Goal: Transaction & Acquisition: Download file/media

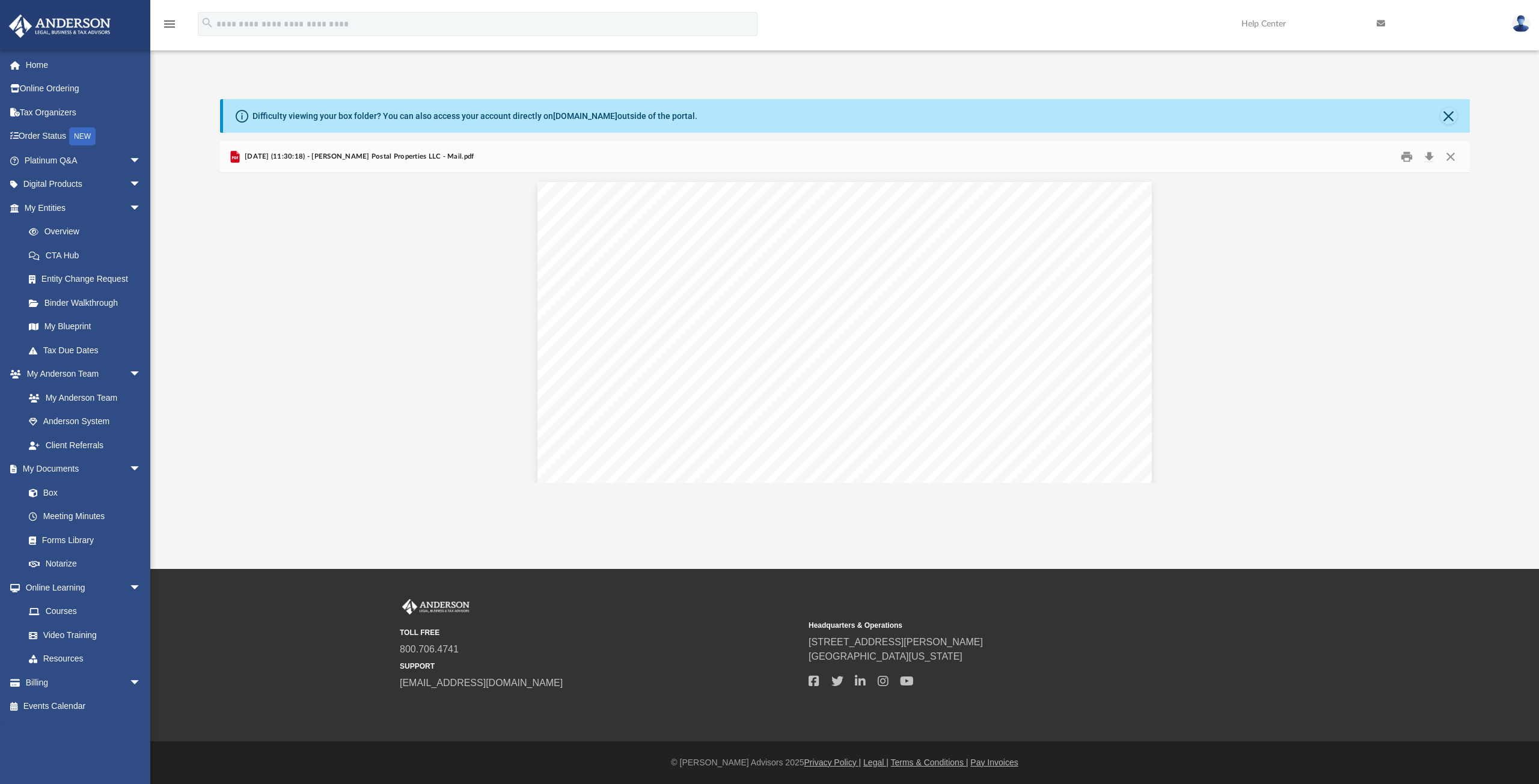
scroll to position [227, 1241]
click at [1447, 153] on button "Close" at bounding box center [1451, 157] width 22 height 19
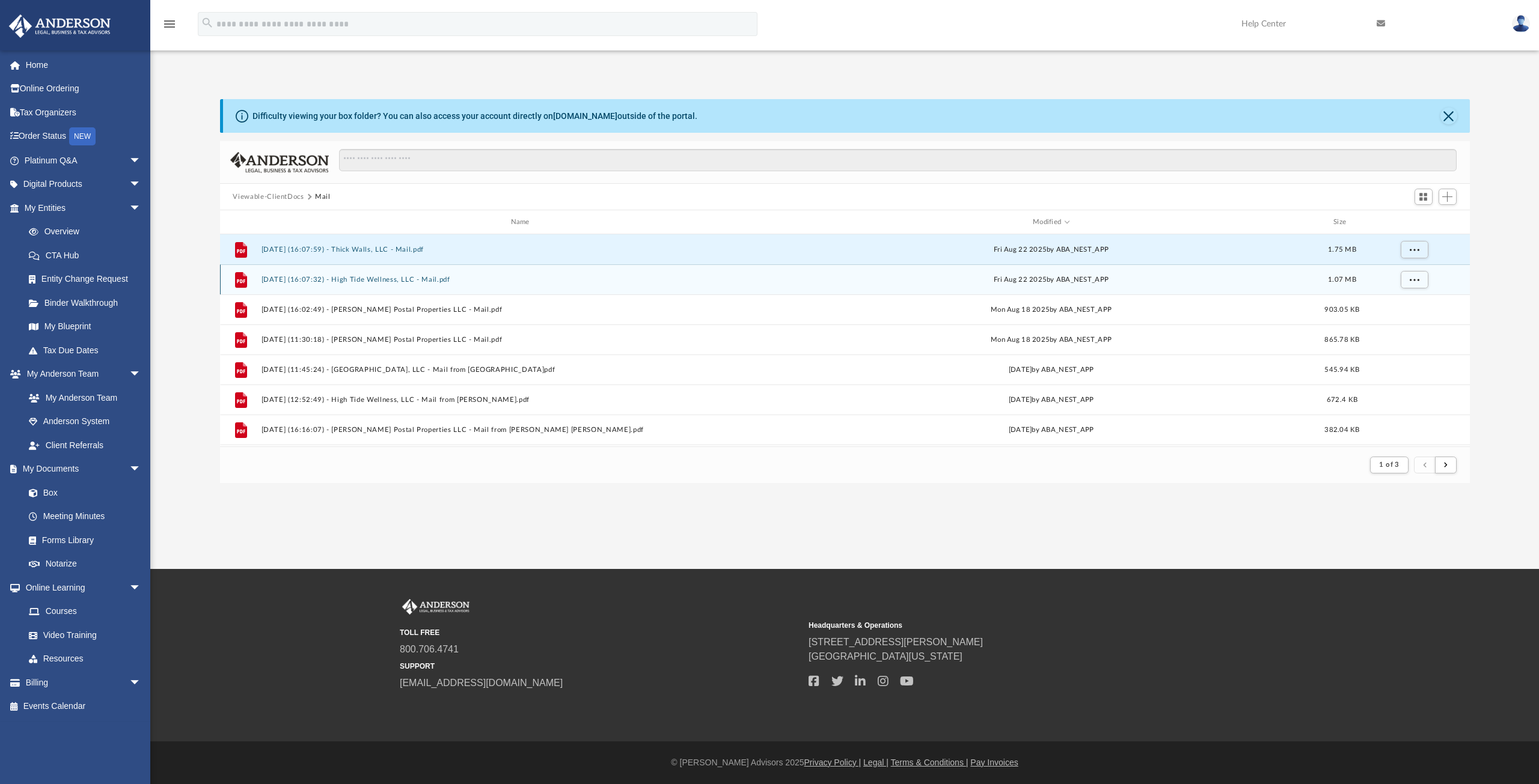
click at [365, 277] on button "[DATE] (16:07:32) - High Tide Wellness, LLC - Mail.pdf" at bounding box center [523, 280] width 523 height 8
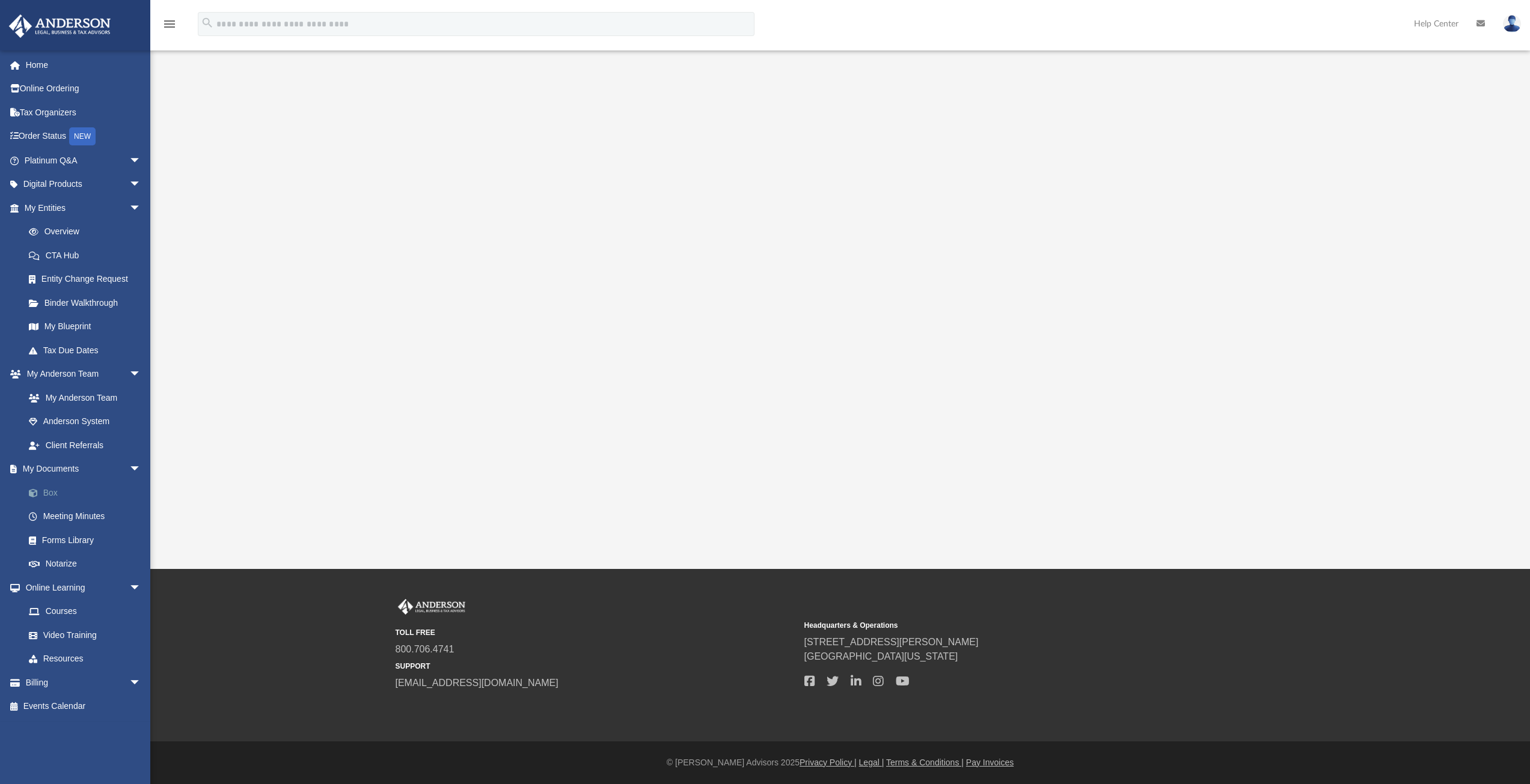
drag, startPoint x: 50, startPoint y: 490, endPoint x: 54, endPoint y: 484, distance: 7.2
click at [50, 490] on link "Box" at bounding box center [88, 493] width 143 height 24
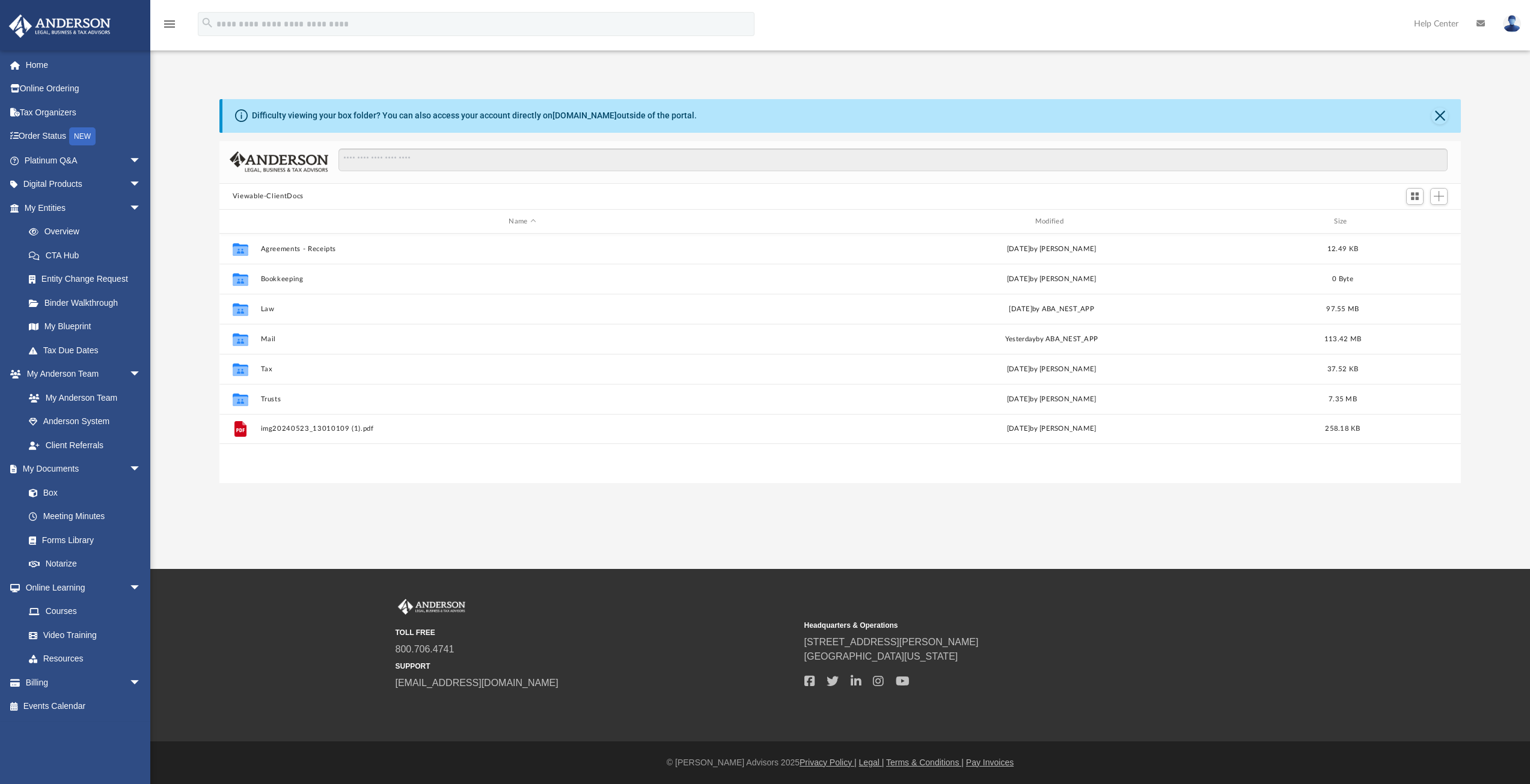
scroll to position [265, 1232]
click at [1038, 221] on div "Modified" at bounding box center [1052, 221] width 525 height 11
click at [1046, 220] on div "Modified" at bounding box center [1052, 221] width 525 height 11
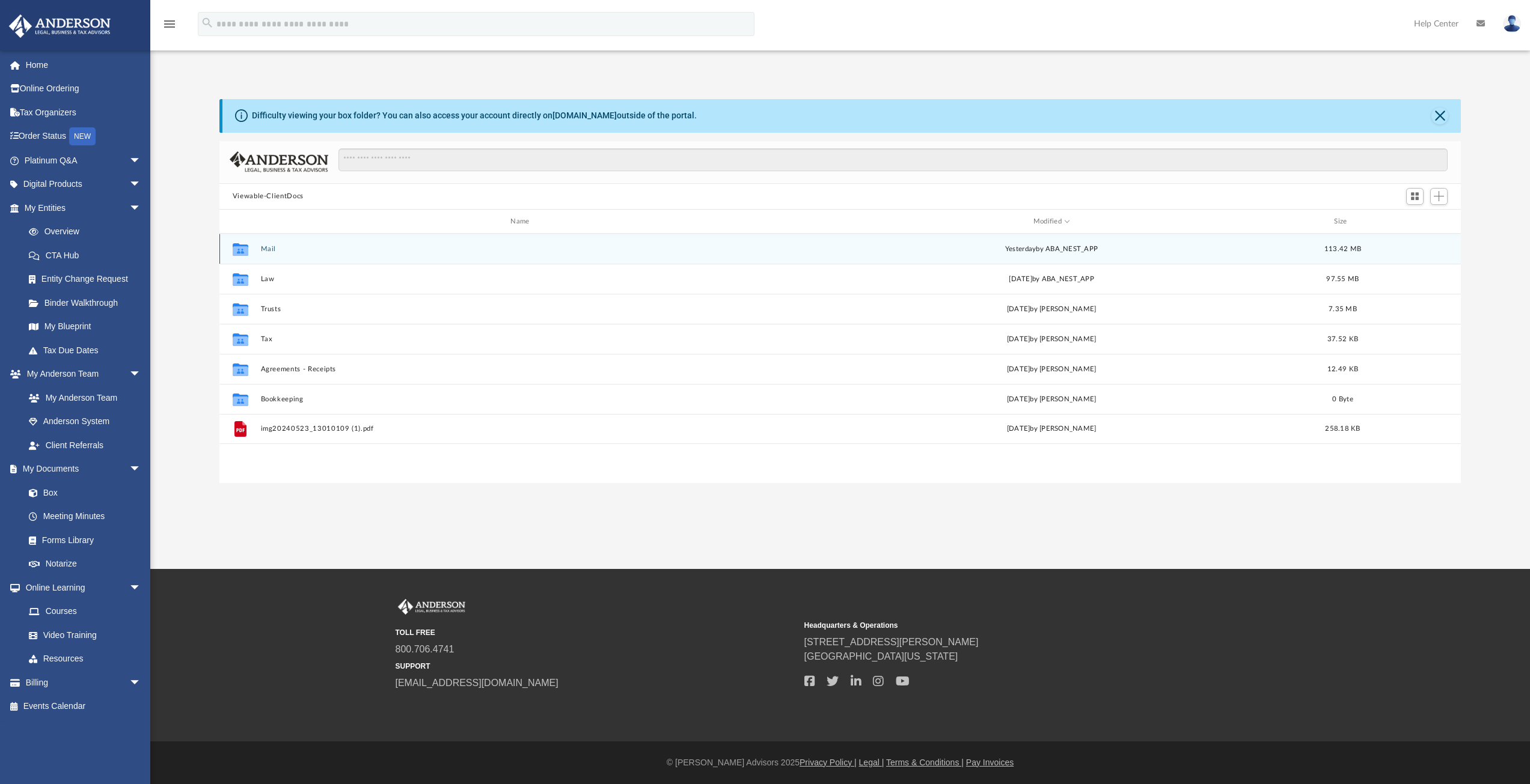
click at [265, 245] on button "Mail" at bounding box center [522, 249] width 524 height 8
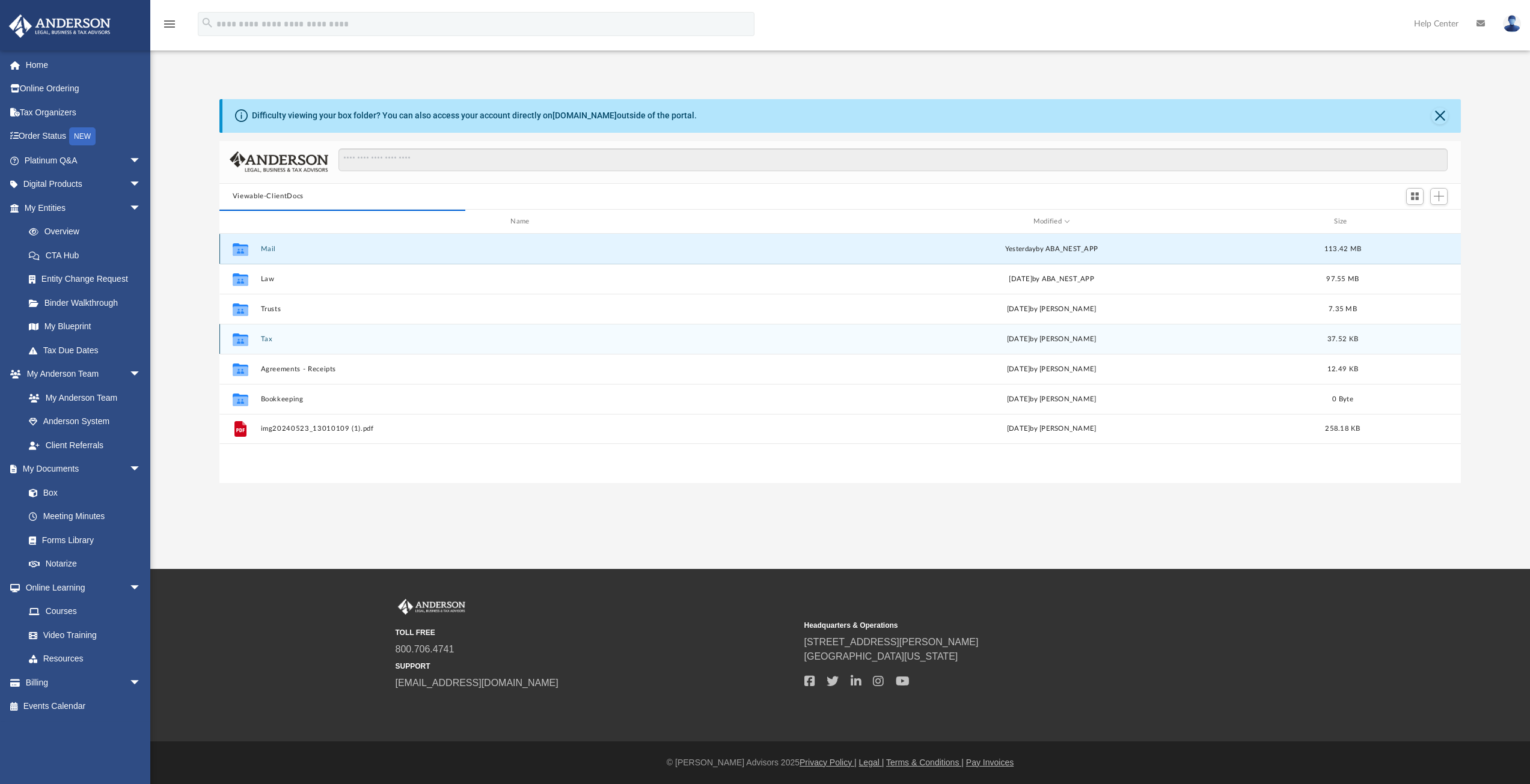
scroll to position [227, 1232]
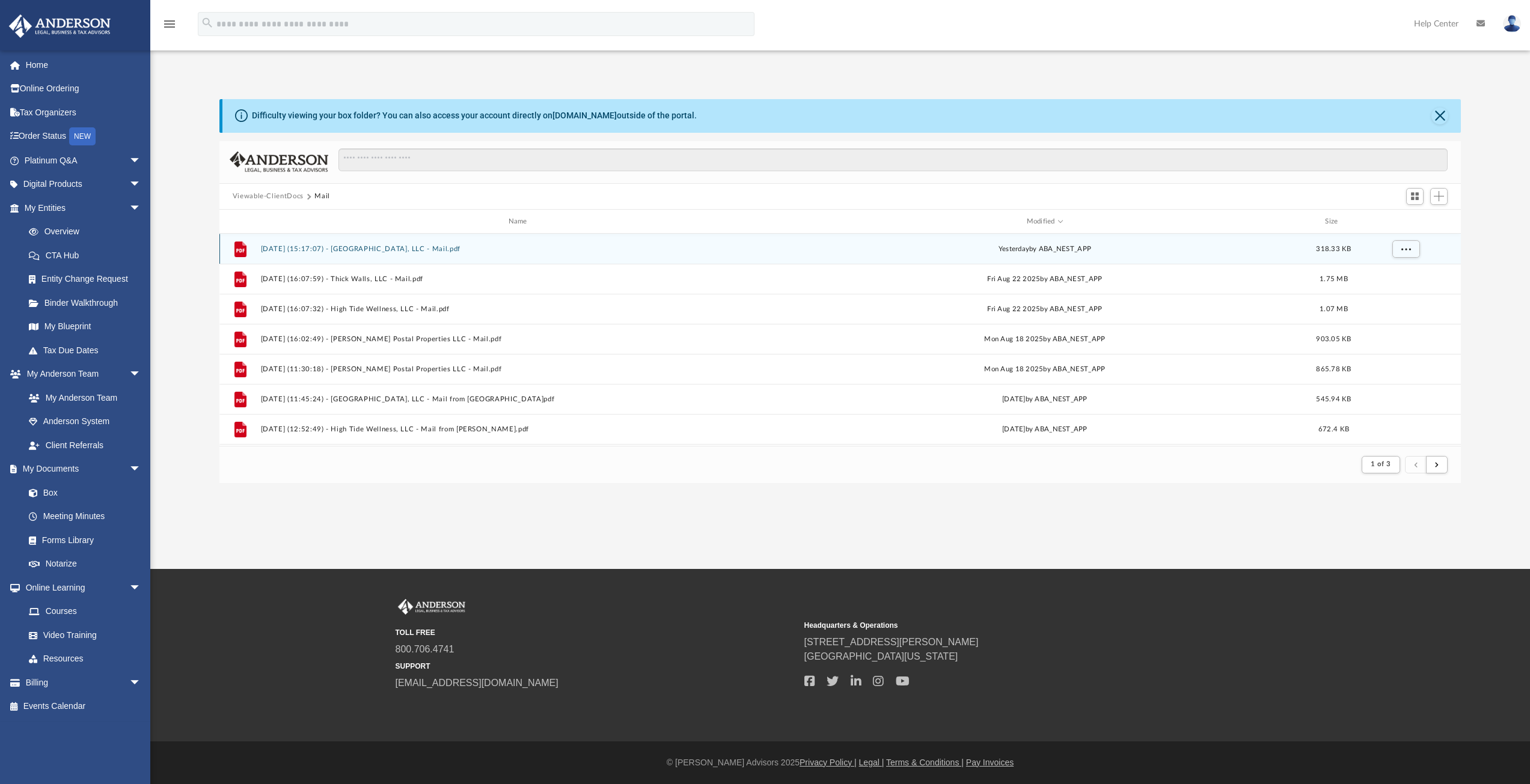
click at [378, 251] on button "[DATE] (15:17:07) - [GEOGRAPHIC_DATA], LLC - Mail.pdf" at bounding box center [520, 249] width 520 height 8
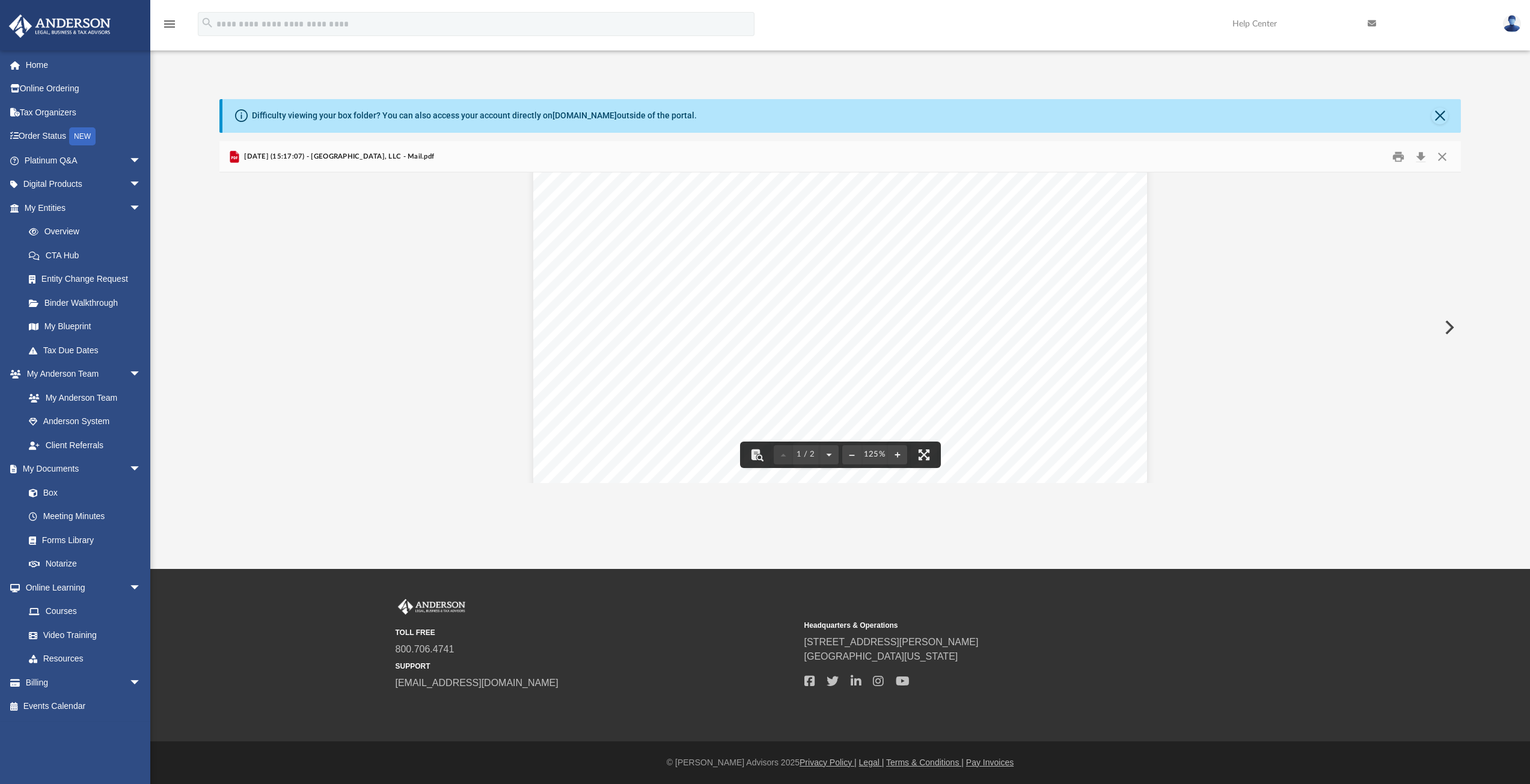
scroll to position [60, 0]
click at [1425, 159] on button "Download" at bounding box center [1421, 157] width 22 height 19
click at [1445, 155] on button "Close" at bounding box center [1443, 157] width 22 height 19
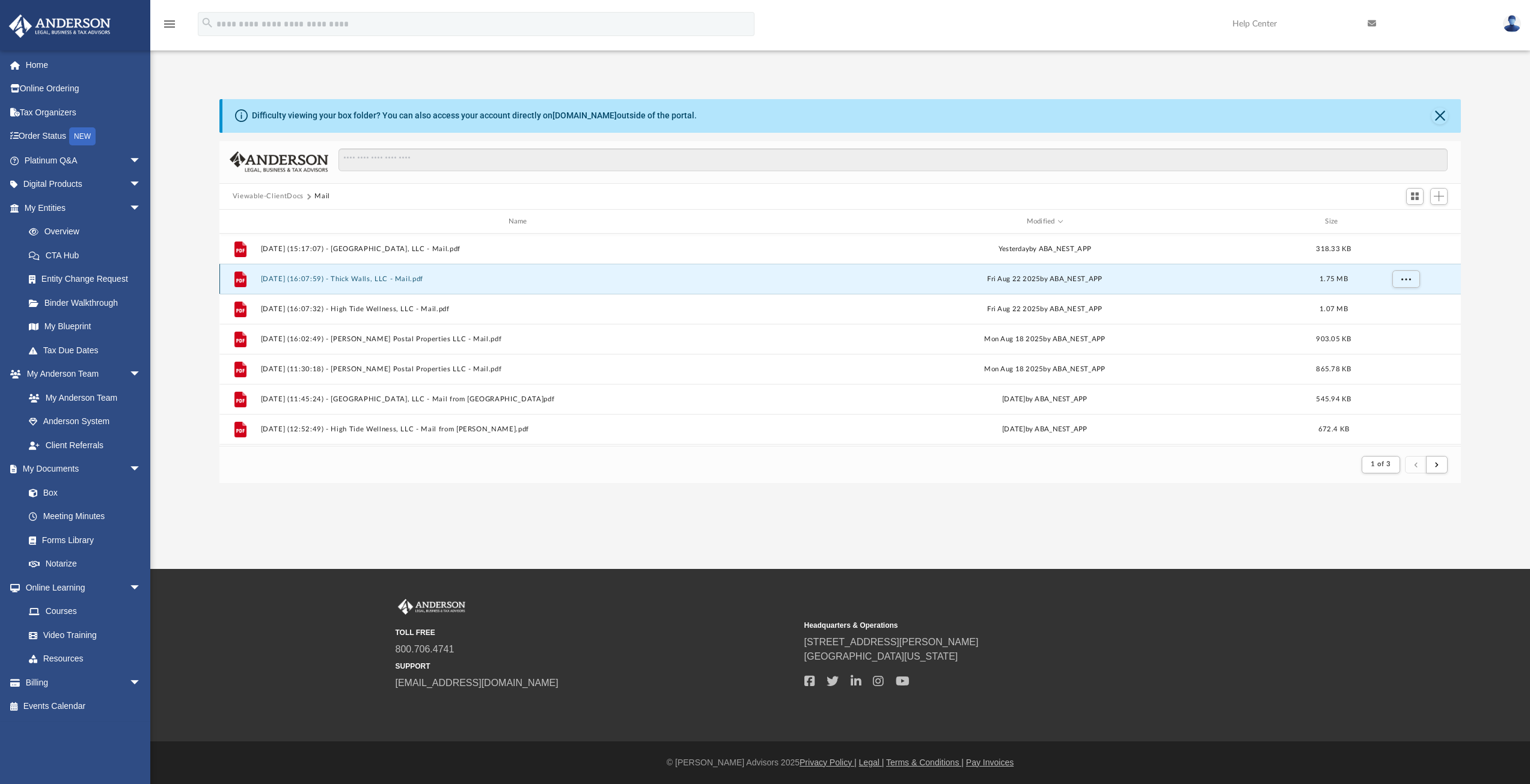
click at [367, 275] on button "[DATE] (16:07:59) - Thick Walls, LLC - Mail.pdf" at bounding box center [520, 279] width 520 height 8
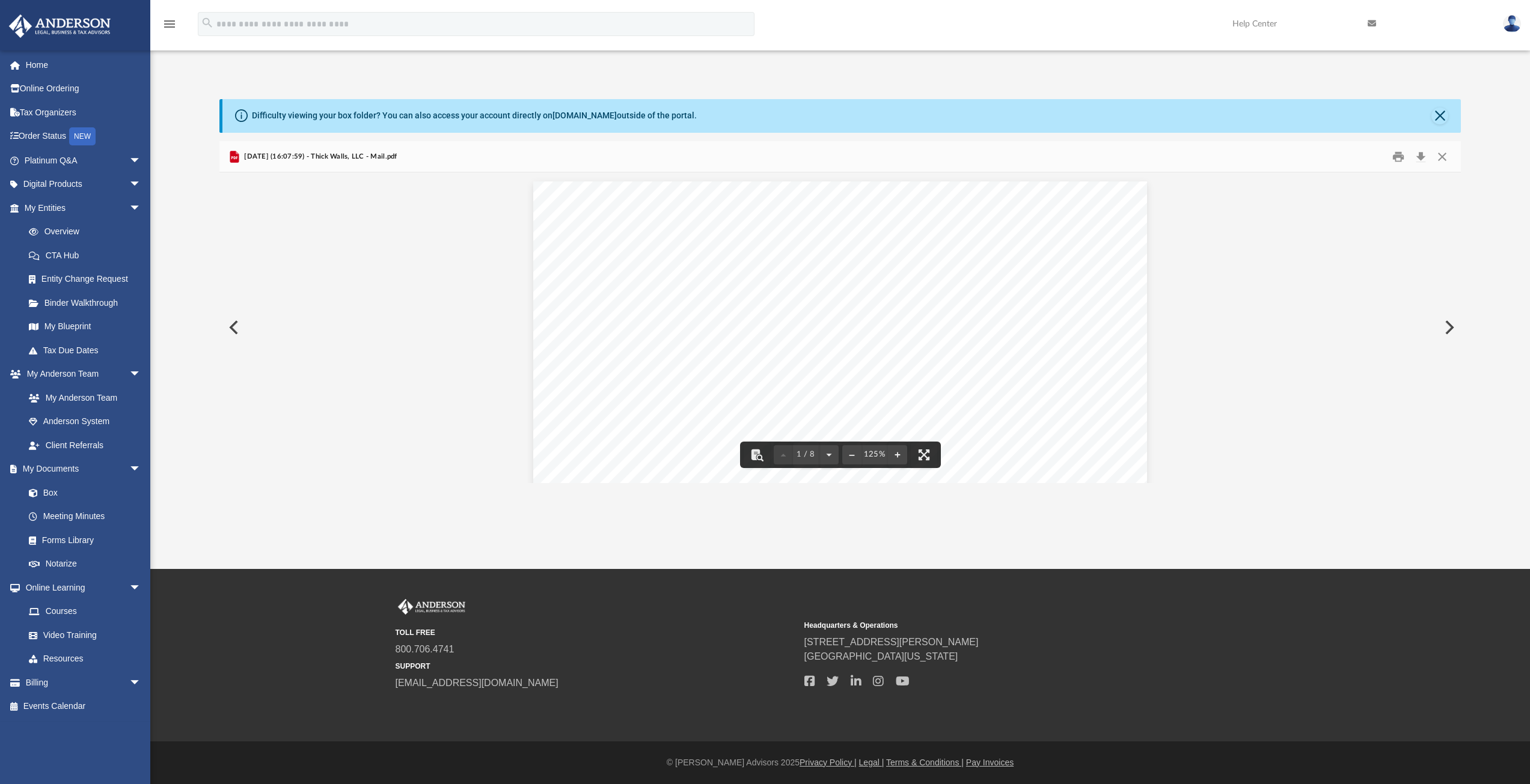
click at [1444, 326] on button "Preview" at bounding box center [1449, 327] width 27 height 33
click at [1445, 331] on button "Preview" at bounding box center [1449, 327] width 27 height 33
click at [1444, 160] on button "Close" at bounding box center [1443, 157] width 22 height 19
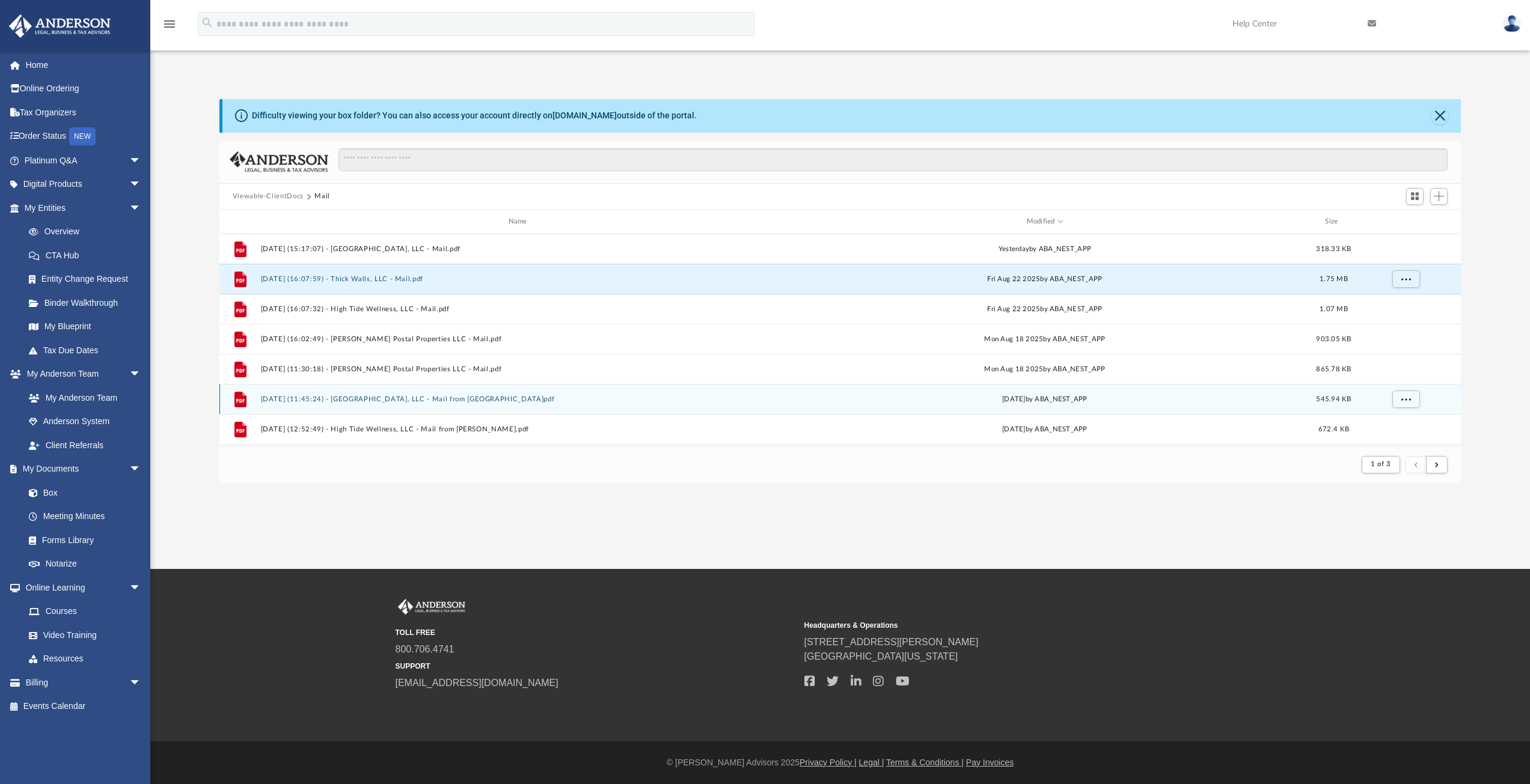
click at [383, 393] on div "File [DATE] (11:45:24) - [GEOGRAPHIC_DATA], LLC - Mail from [GEOGRAPHIC_DATA]pd…" at bounding box center [840, 399] width 1242 height 30
